Goal: Task Accomplishment & Management: Use online tool/utility

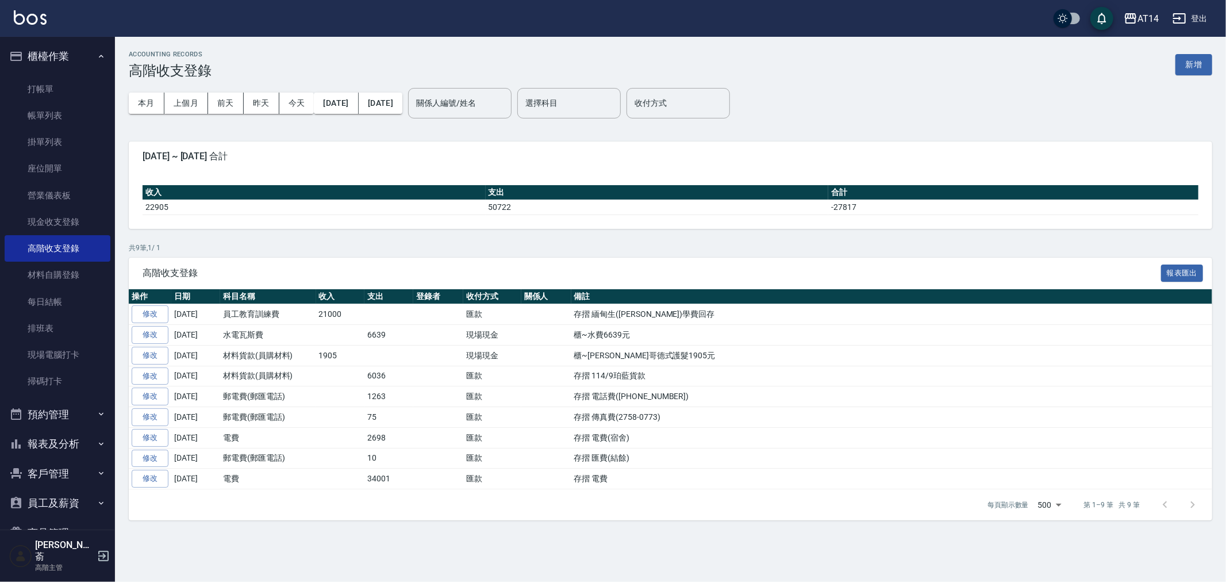
click at [35, 55] on button "櫃檯作業" at bounding box center [58, 56] width 106 height 30
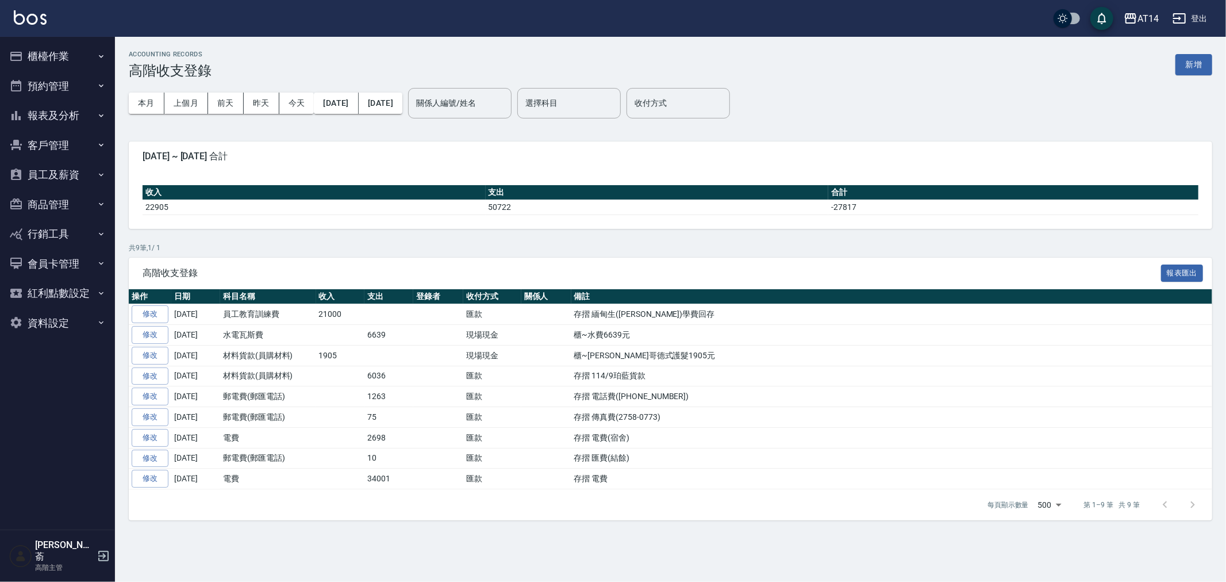
click at [44, 116] on button "報表及分析" at bounding box center [58, 116] width 106 height 30
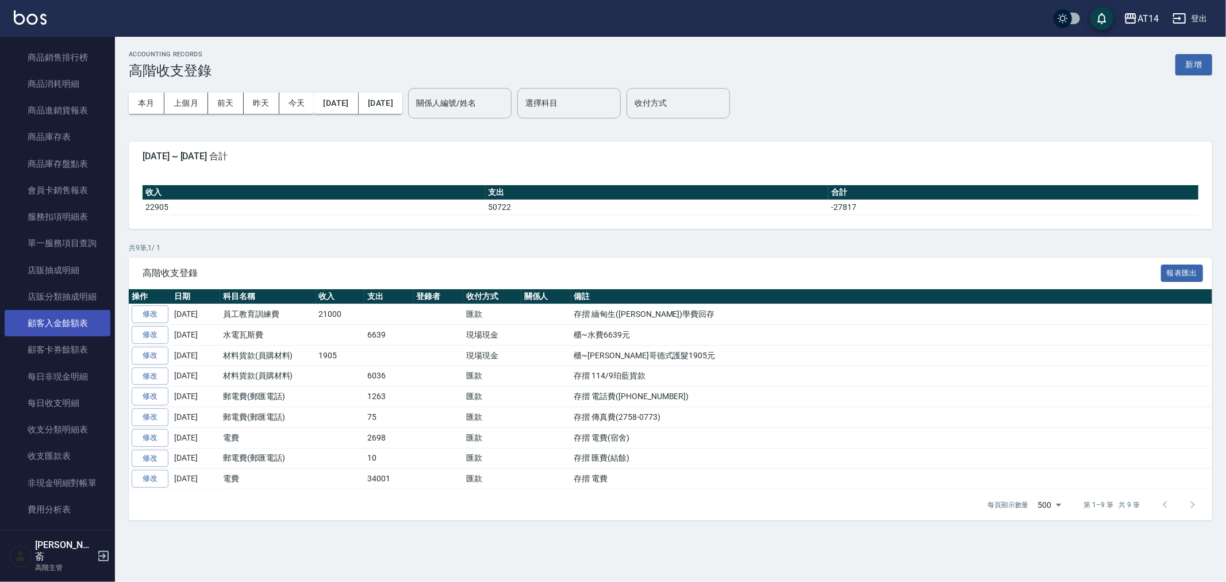
scroll to position [830, 0]
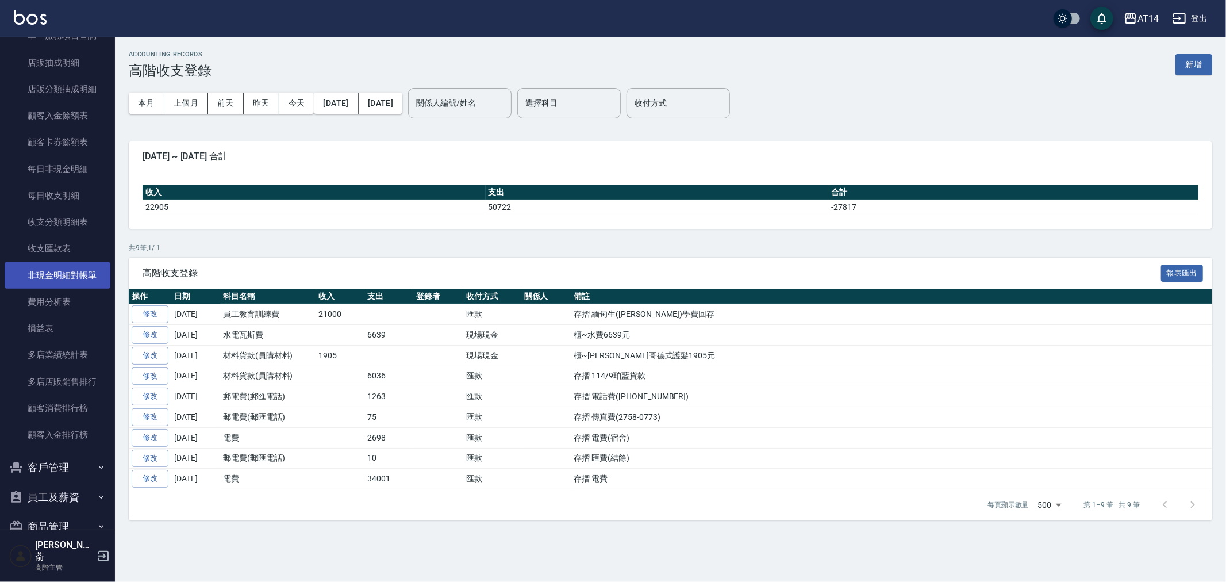
click at [49, 268] on link "非現金明細對帳單" at bounding box center [58, 275] width 106 height 26
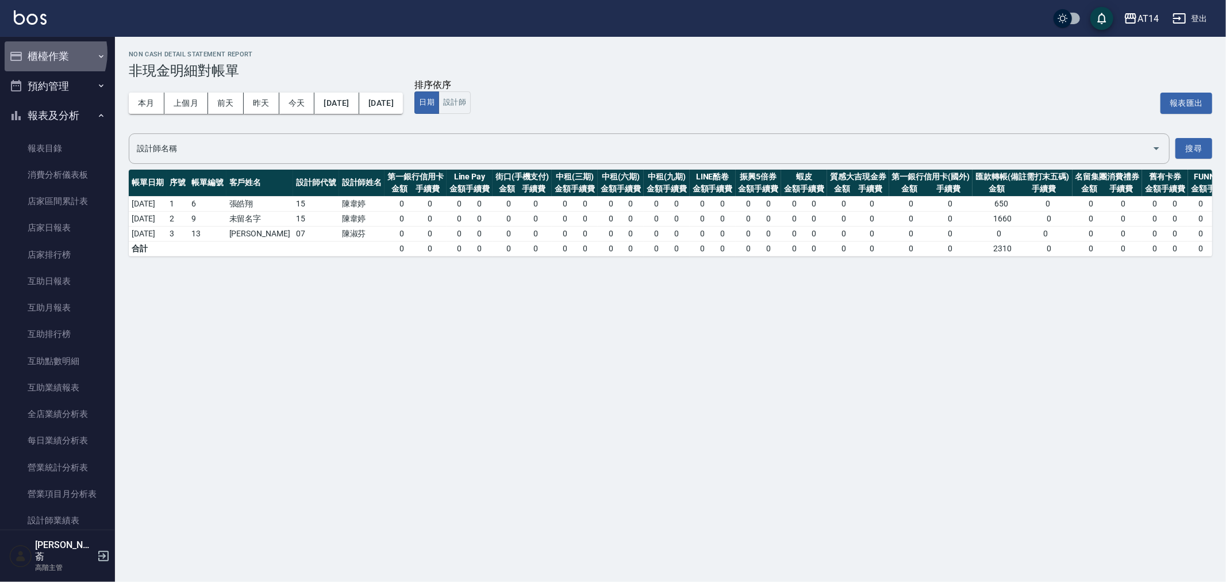
click at [37, 53] on button "櫃檯作業" at bounding box center [58, 56] width 106 height 30
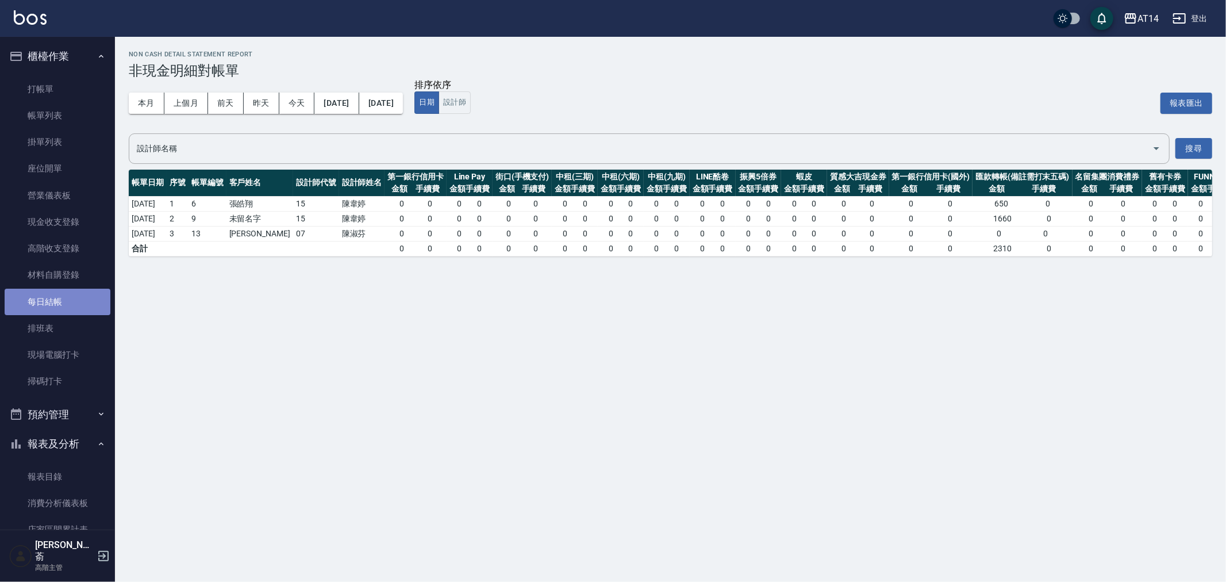
click at [57, 298] on link "每日結帳" at bounding box center [58, 302] width 106 height 26
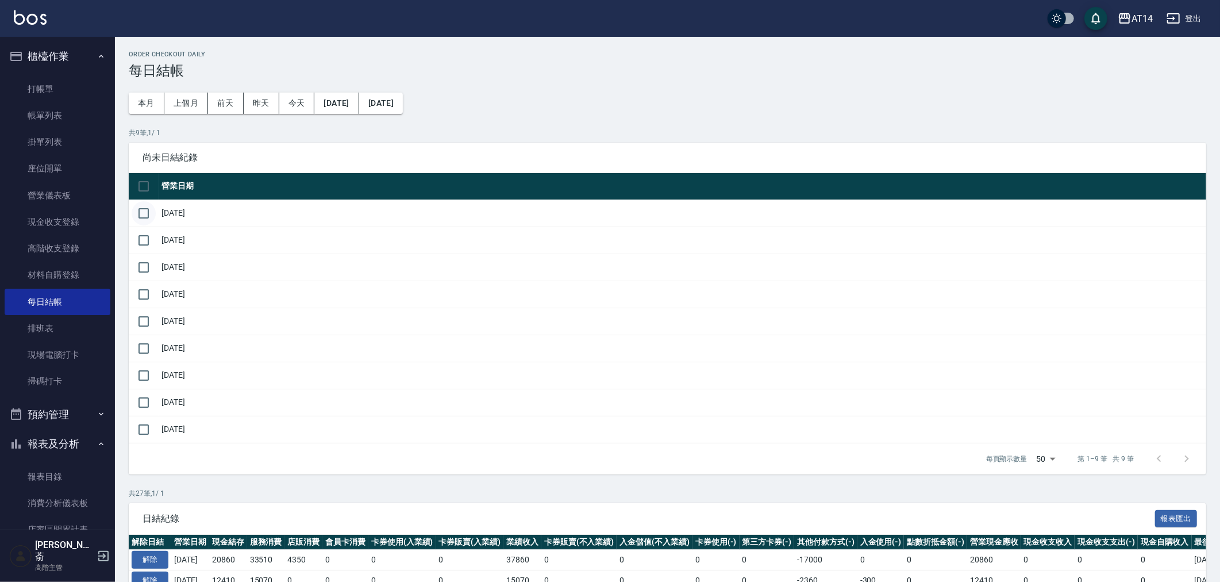
click at [143, 213] on input "checkbox" at bounding box center [144, 213] width 24 height 24
checkbox input "true"
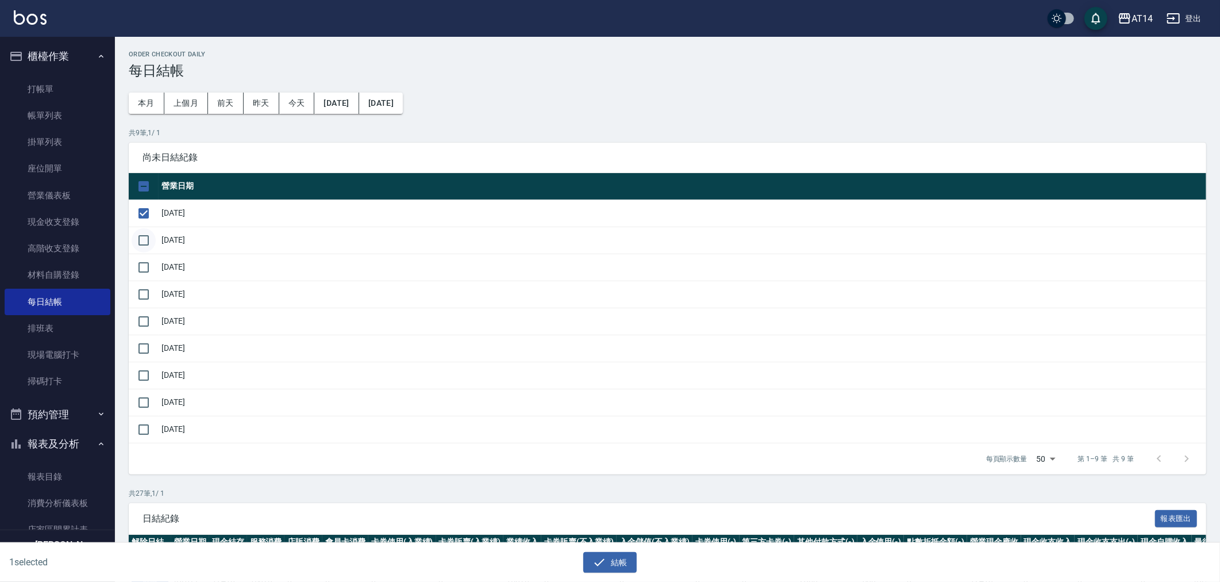
click at [136, 246] on input "checkbox" at bounding box center [144, 240] width 24 height 24
checkbox input "true"
click at [140, 267] on input "checkbox" at bounding box center [144, 267] width 24 height 24
checkbox input "true"
click at [145, 289] on input "checkbox" at bounding box center [144, 294] width 24 height 24
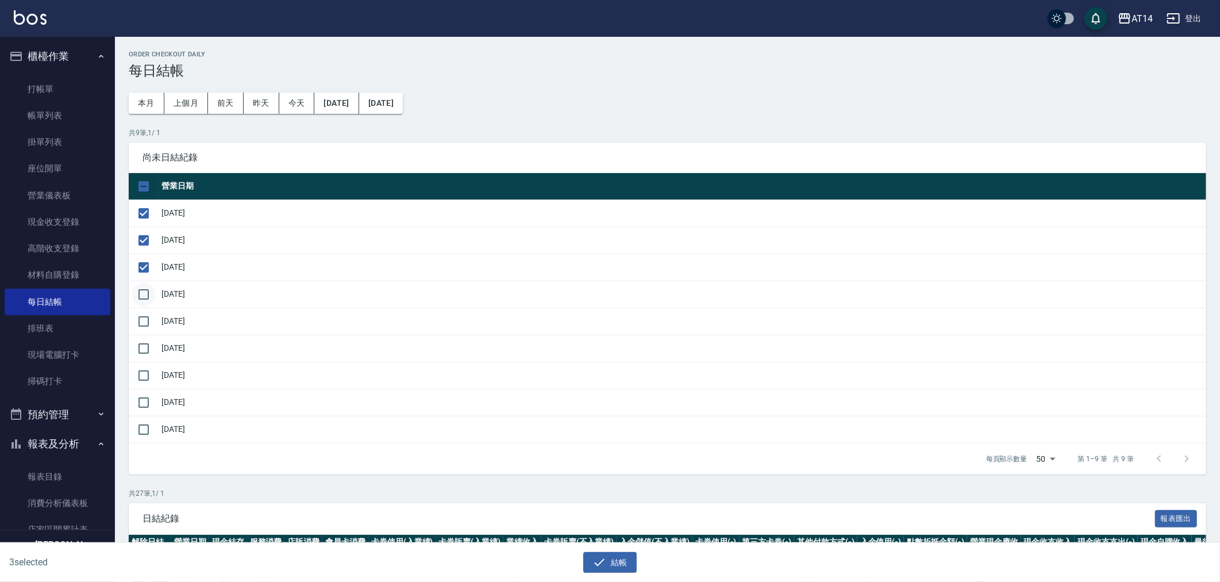
checkbox input "true"
click at [144, 323] on input "checkbox" at bounding box center [144, 321] width 24 height 24
checkbox input "true"
click at [143, 345] on input "checkbox" at bounding box center [144, 348] width 24 height 24
checkbox input "true"
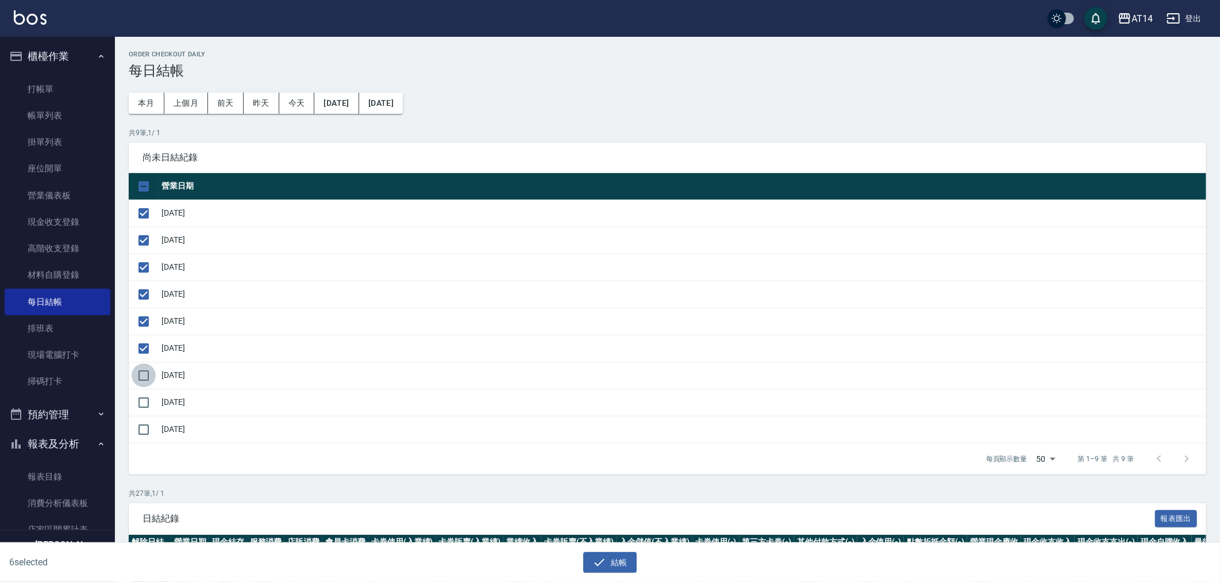
click at [141, 374] on input "checkbox" at bounding box center [144, 375] width 24 height 24
checkbox input "true"
click at [144, 405] on input "checkbox" at bounding box center [144, 402] width 24 height 24
checkbox input "true"
click at [620, 566] on button "結帳" at bounding box center [609, 562] width 53 height 21
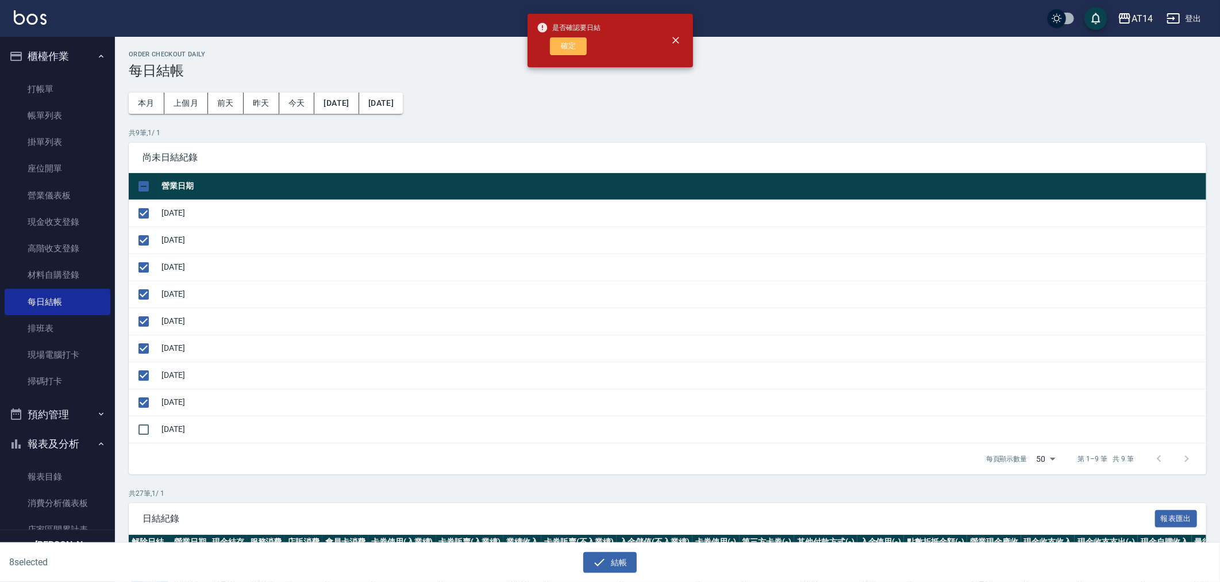
click at [567, 43] on button "確定" at bounding box center [568, 46] width 37 height 18
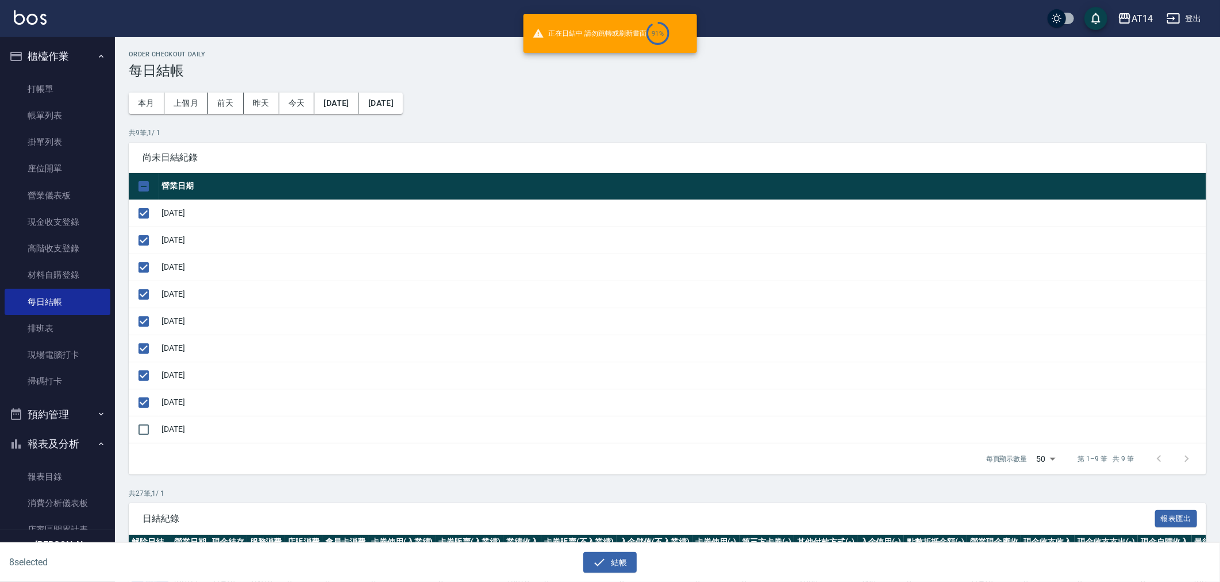
checkbox input "false"
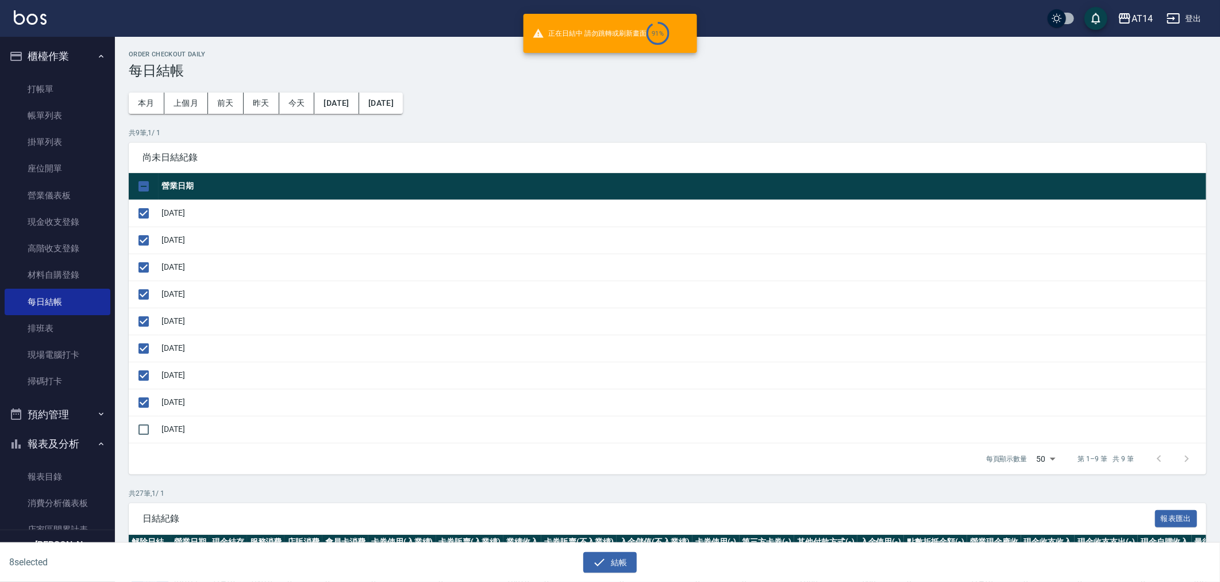
checkbox input "false"
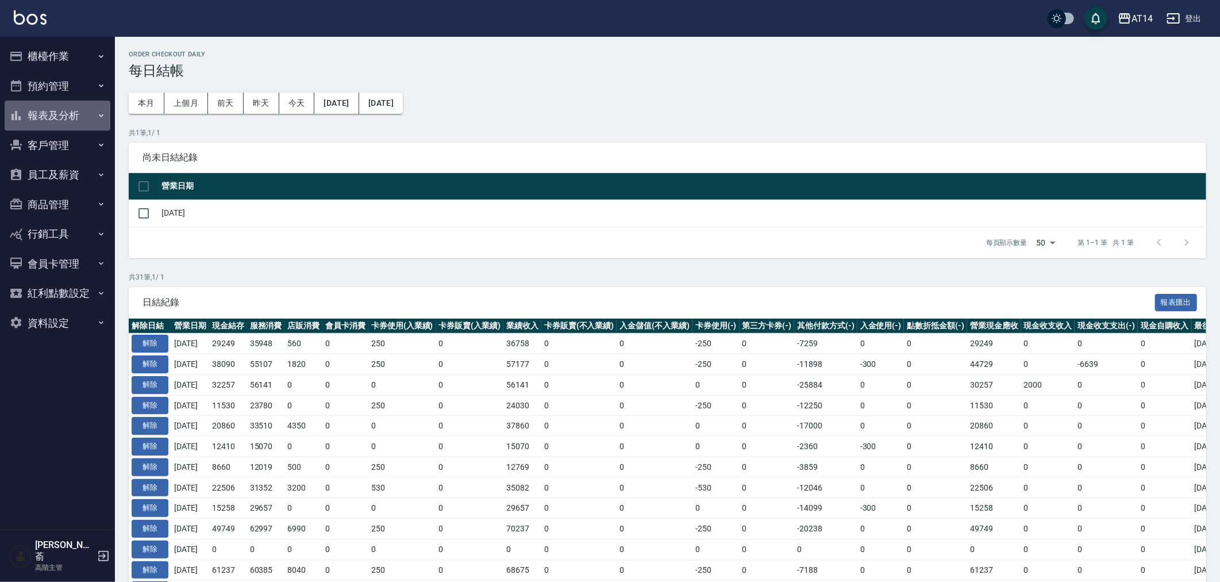
click at [46, 114] on button "報表及分析" at bounding box center [58, 116] width 106 height 30
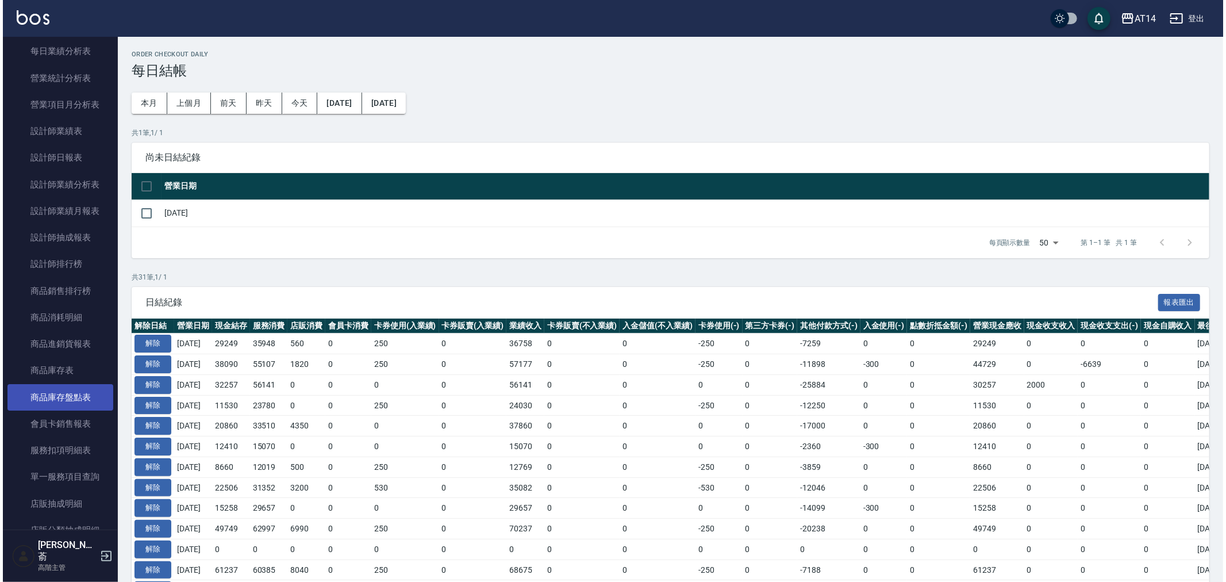
scroll to position [639, 0]
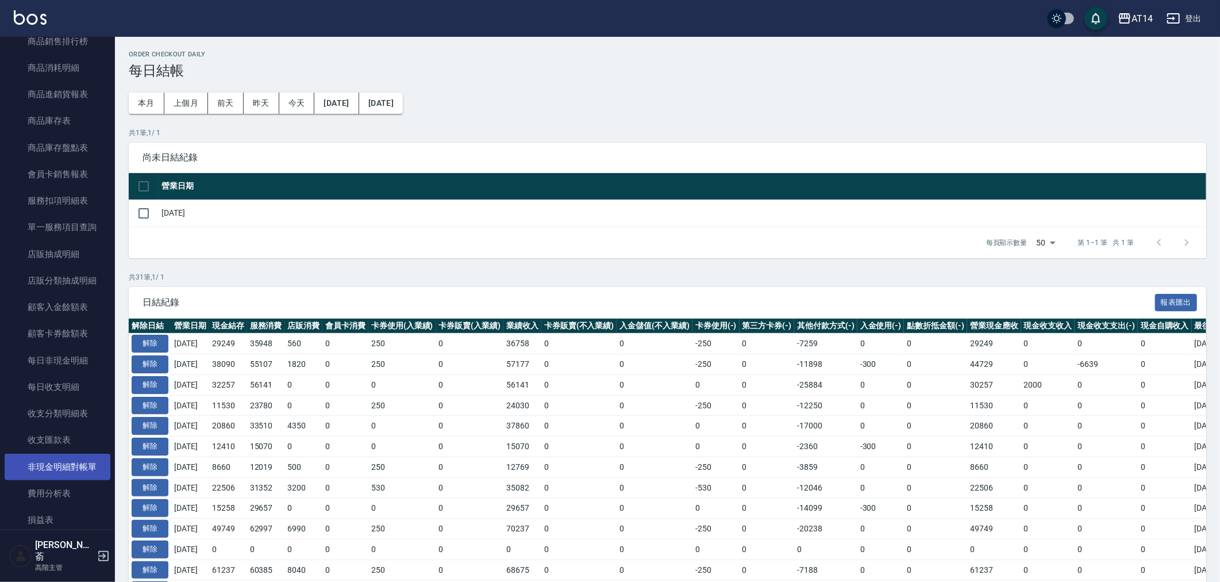
click at [58, 466] on link "非現金明細對帳單" at bounding box center [58, 466] width 106 height 26
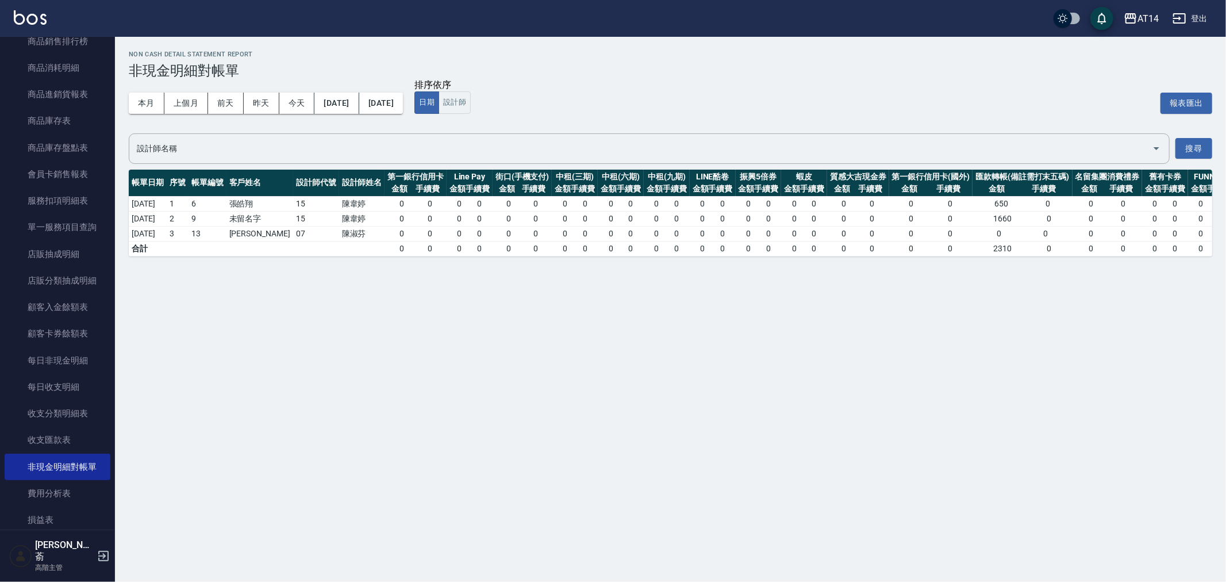
click at [506, 417] on div "Non Cash Detail Statement Report 非現金明細對帳單 本月 上個月 前天 昨天 今天 2025/10/13 2025/10/13…" at bounding box center [613, 291] width 1226 height 582
click at [543, 233] on td "0 0" at bounding box center [523, 233] width 60 height 15
